Goal: Transaction & Acquisition: Purchase product/service

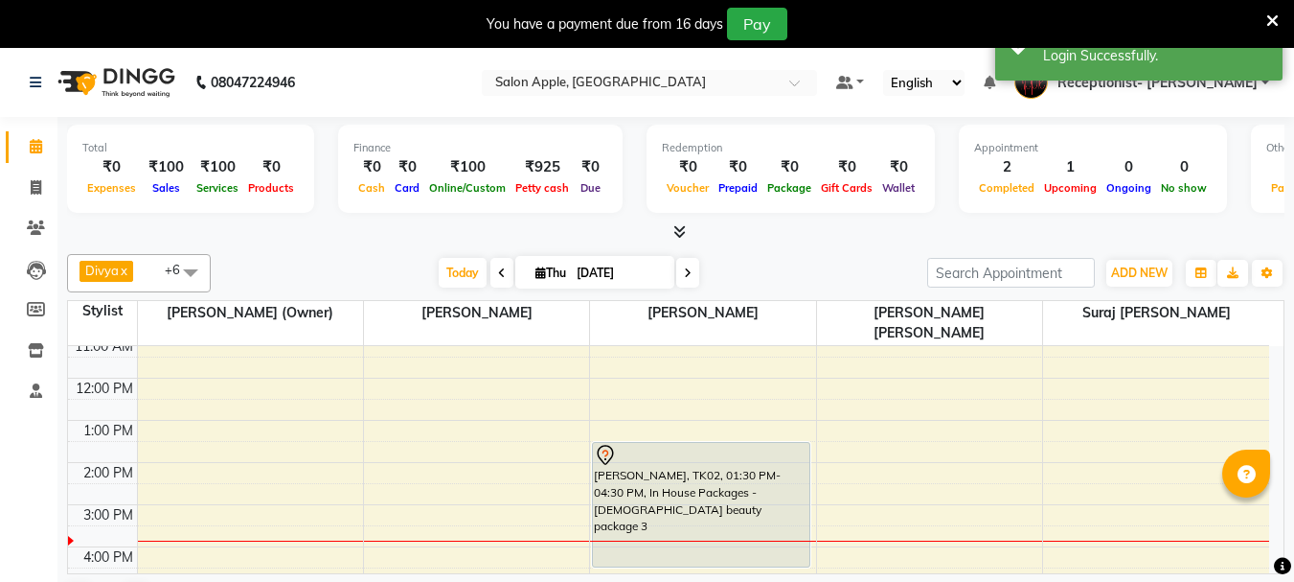
scroll to position [300, 0]
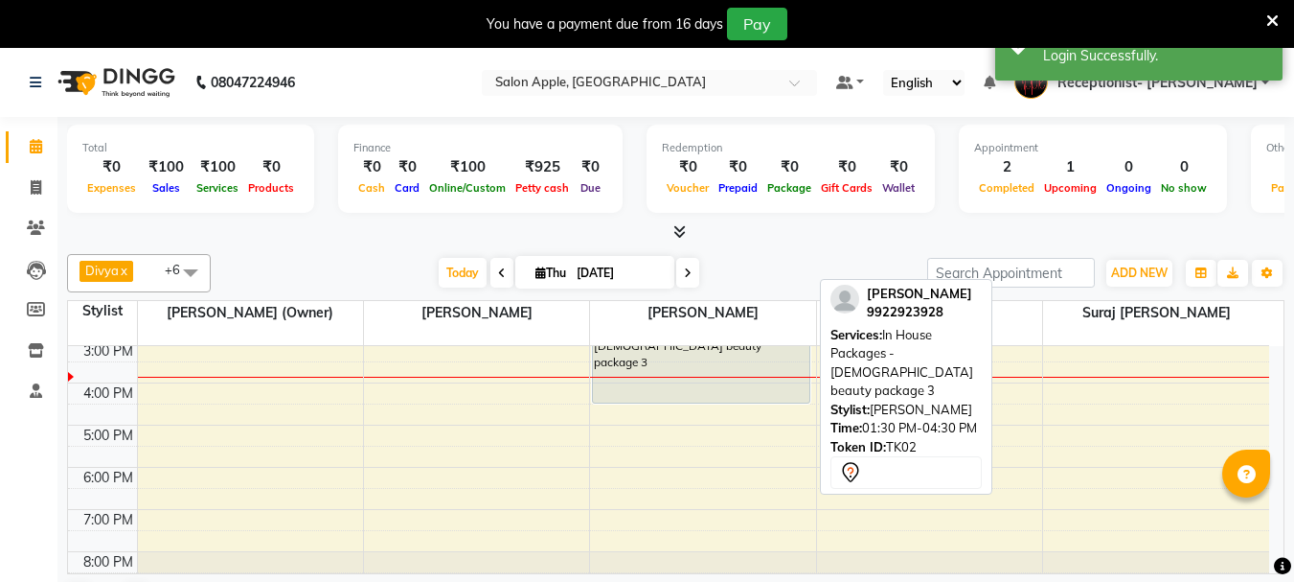
click at [662, 339] on div "[PERSON_NAME], TK02, 01:30 PM-04:30 PM, In House Packages - [DEMOGRAPHIC_DATA] …" at bounding box center [701, 341] width 217 height 124
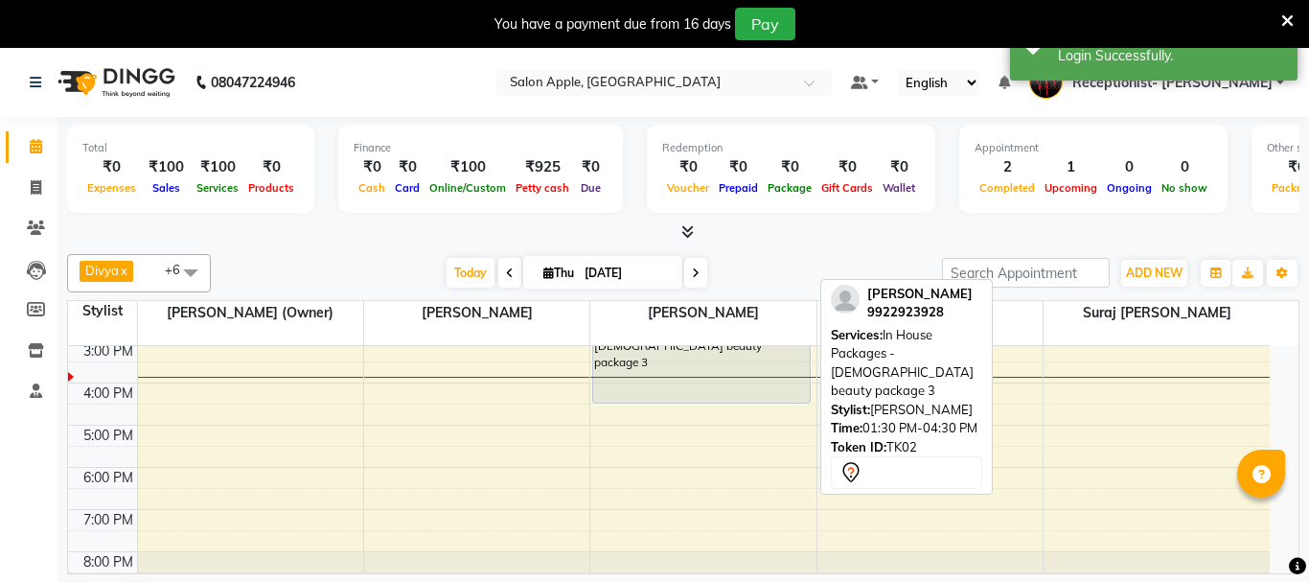
select select "7"
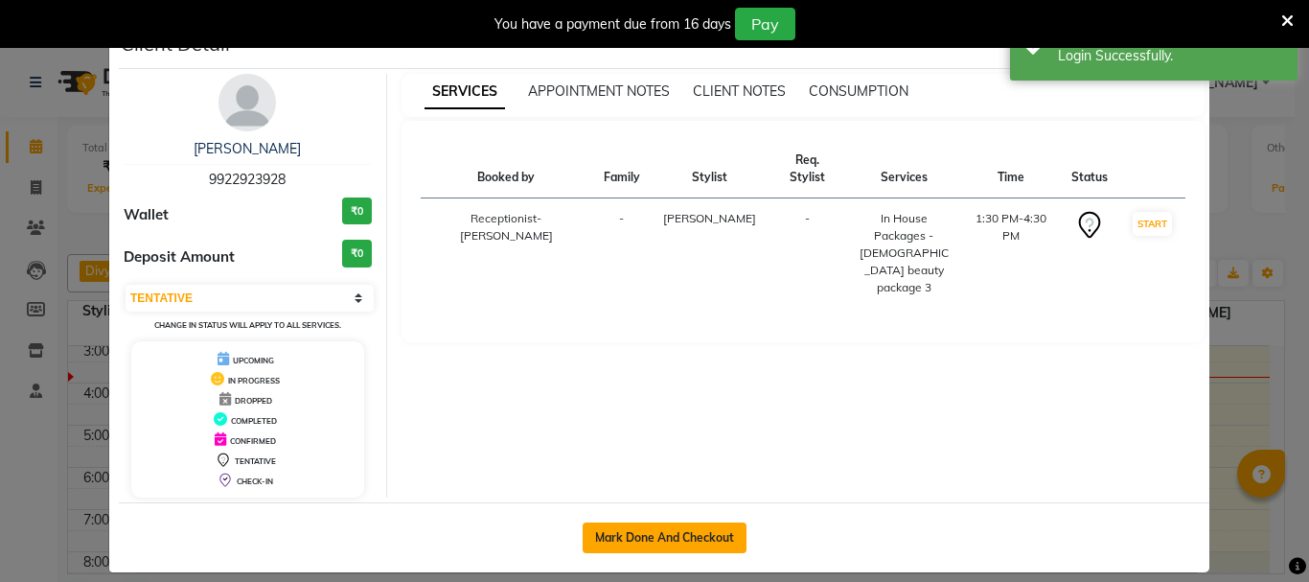
click at [686, 525] on button "Mark Done And Checkout" at bounding box center [665, 537] width 164 height 31
select select "645"
select select "service"
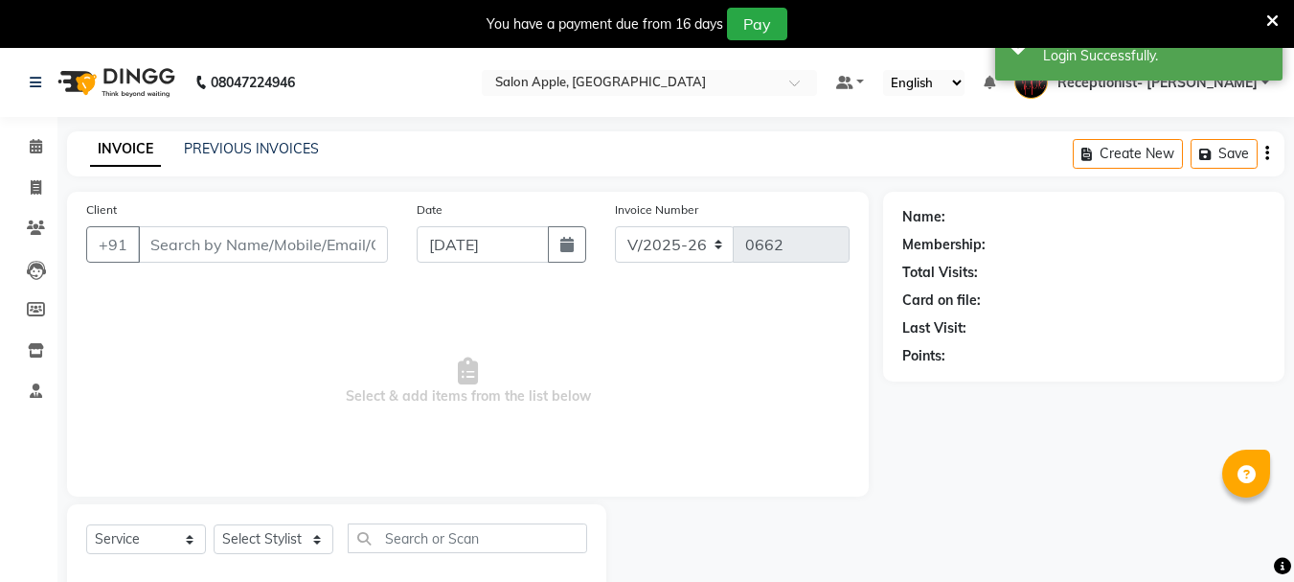
type input "9922923928"
select select "50336"
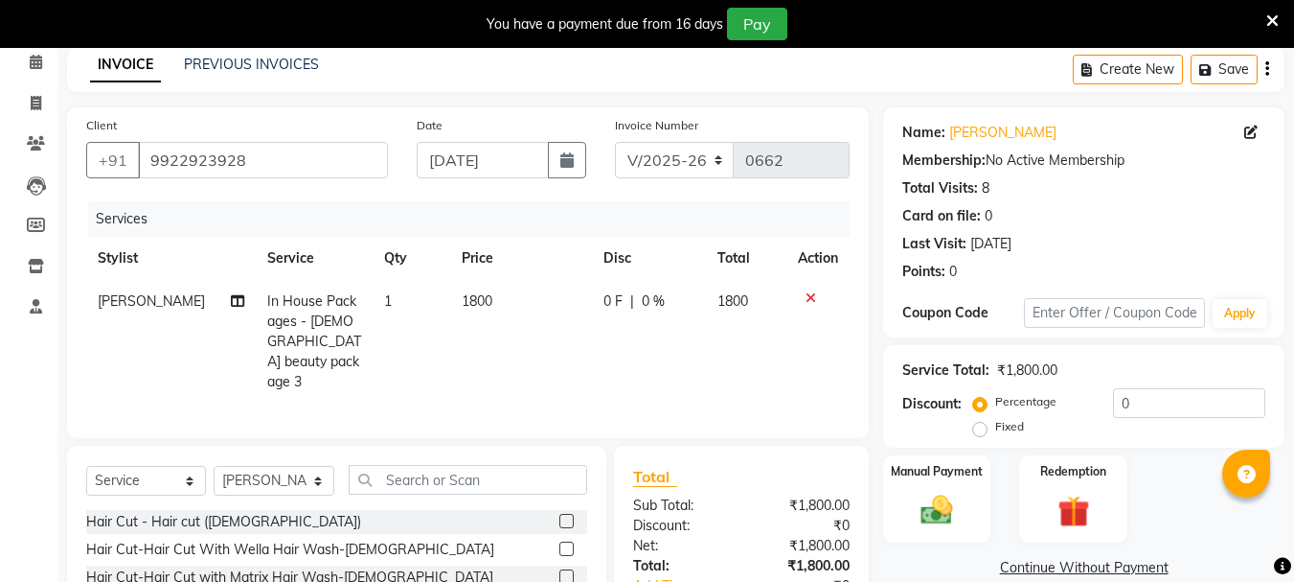
scroll to position [96, 0]
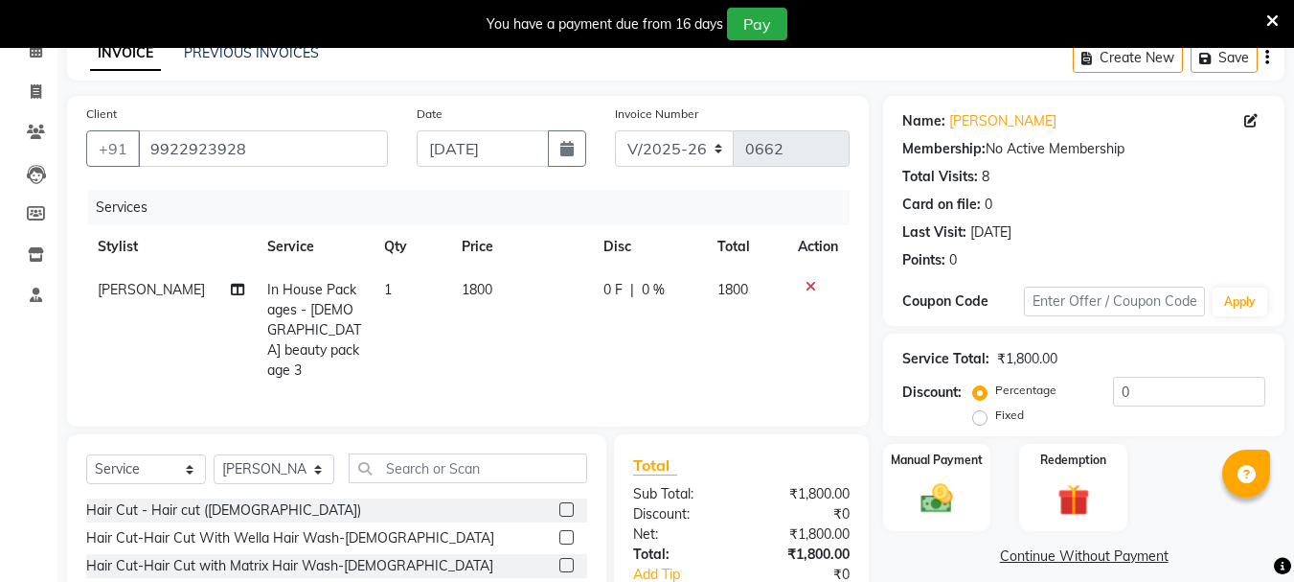
click at [430, 478] on div "Select Service Product Membership Package Voucher Prepaid Gift Card Select Styl…" at bounding box center [336, 475] width 501 height 45
click at [432, 458] on input "text" at bounding box center [468, 468] width 239 height 30
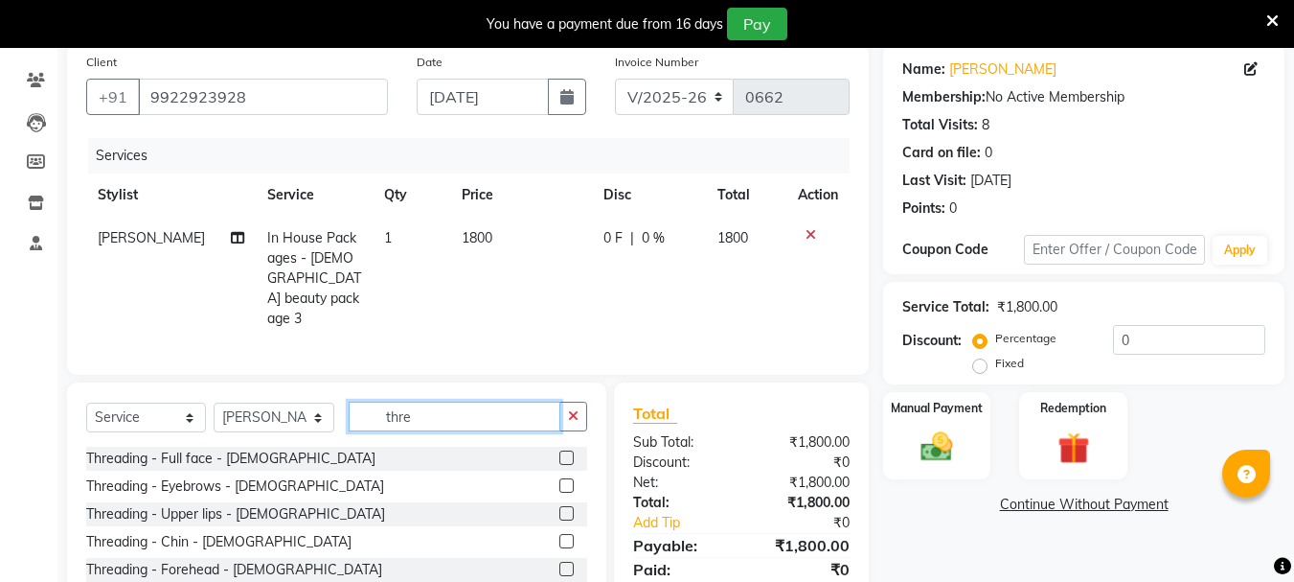
scroll to position [254, 0]
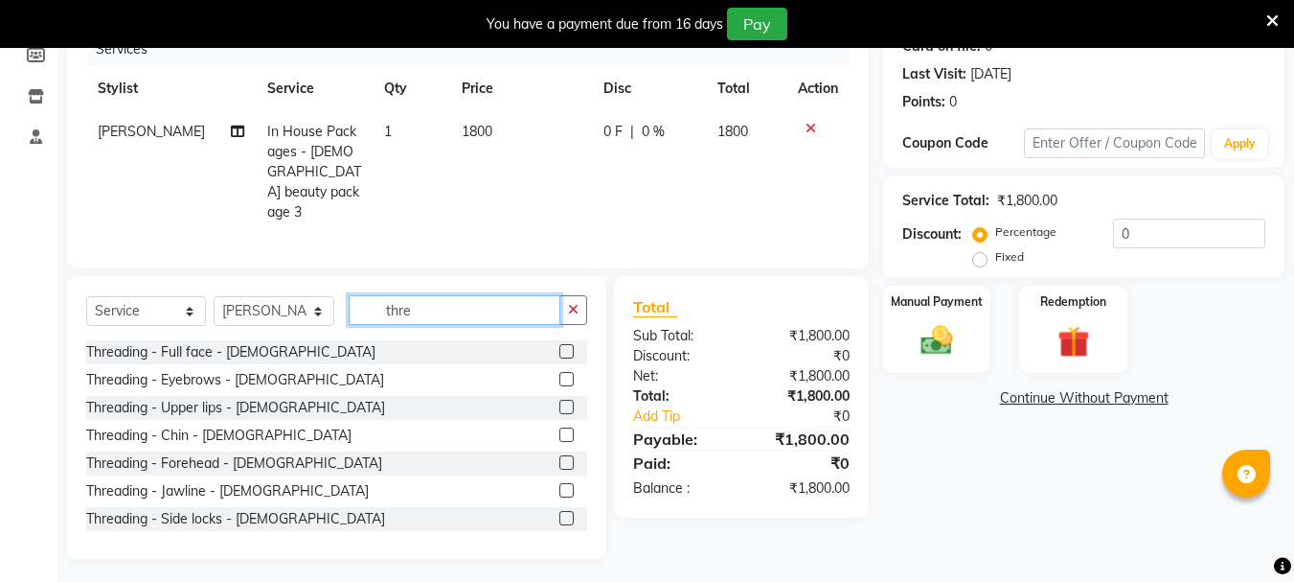
type input "thre"
click at [560, 429] on label at bounding box center [567, 434] width 14 height 14
click at [560, 429] on input "checkbox" at bounding box center [566, 435] width 12 height 12
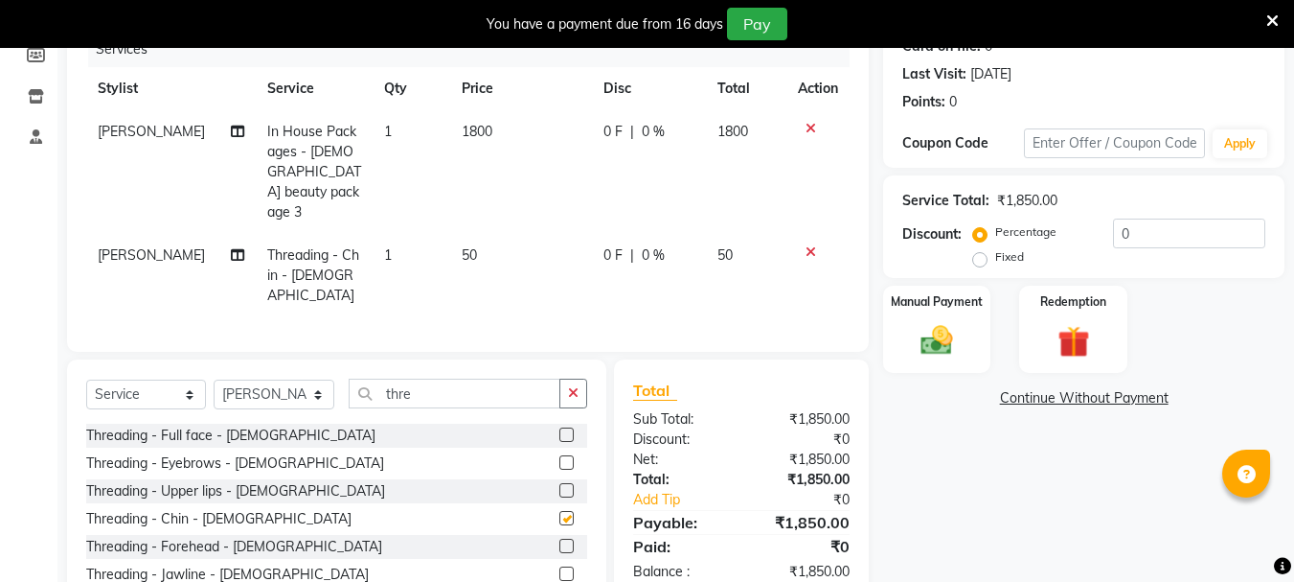
checkbox input "false"
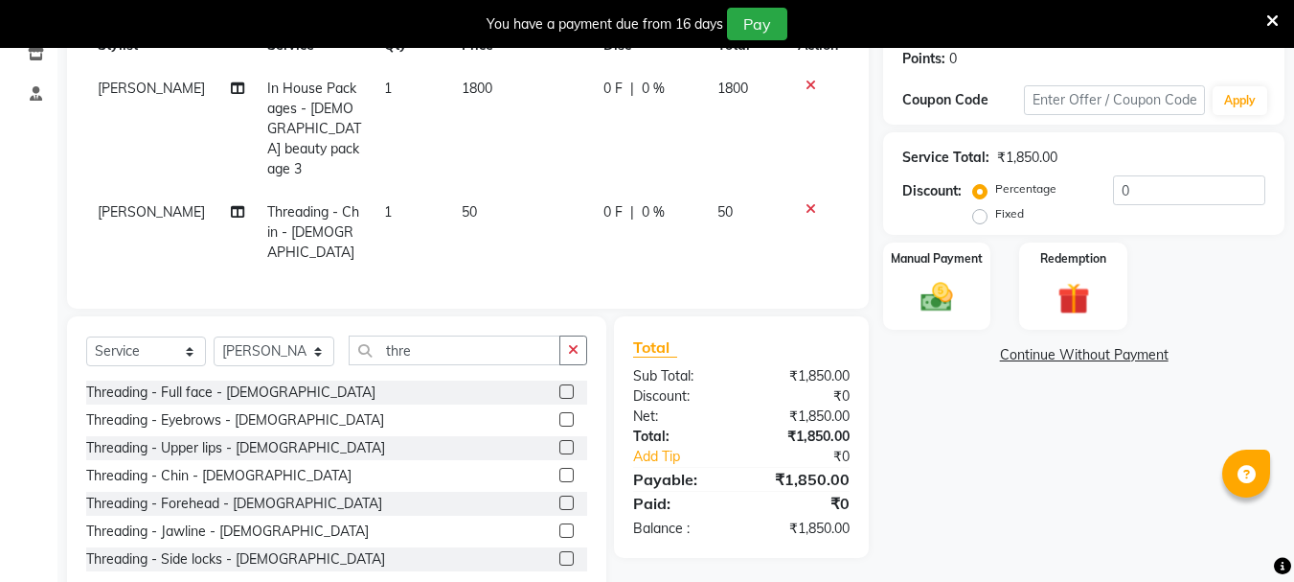
scroll to position [317, 0]
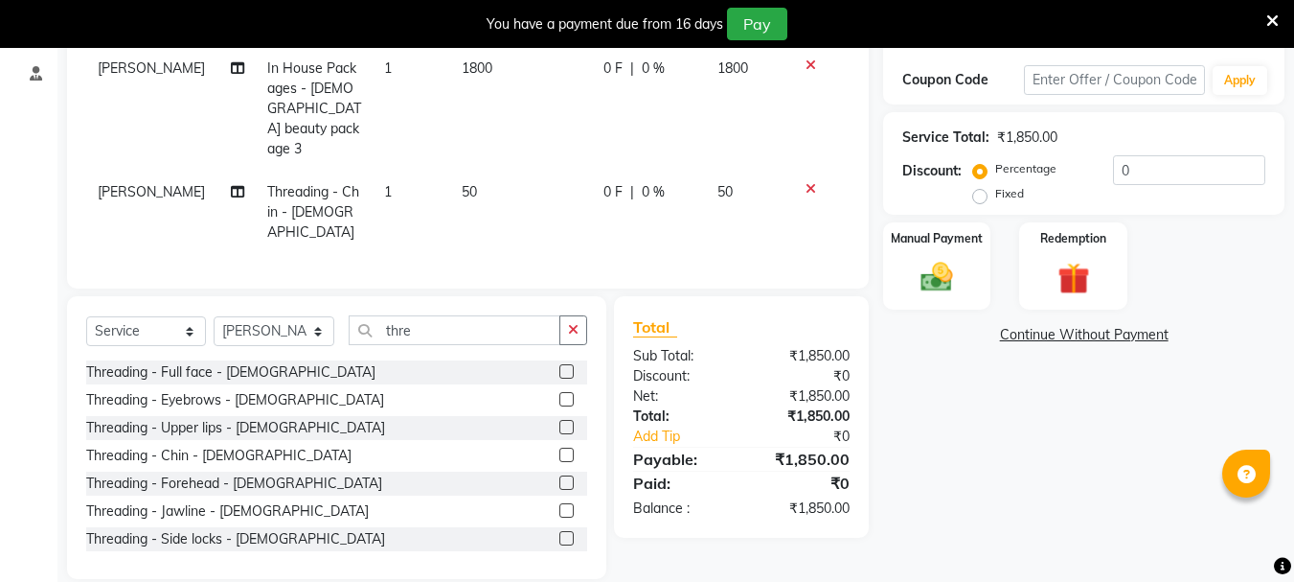
drag, startPoint x: 551, startPoint y: 458, endPoint x: 560, endPoint y: 439, distance: 21.4
click at [560, 475] on label at bounding box center [567, 482] width 14 height 14
click at [560, 477] on input "checkbox" at bounding box center [566, 483] width 12 height 12
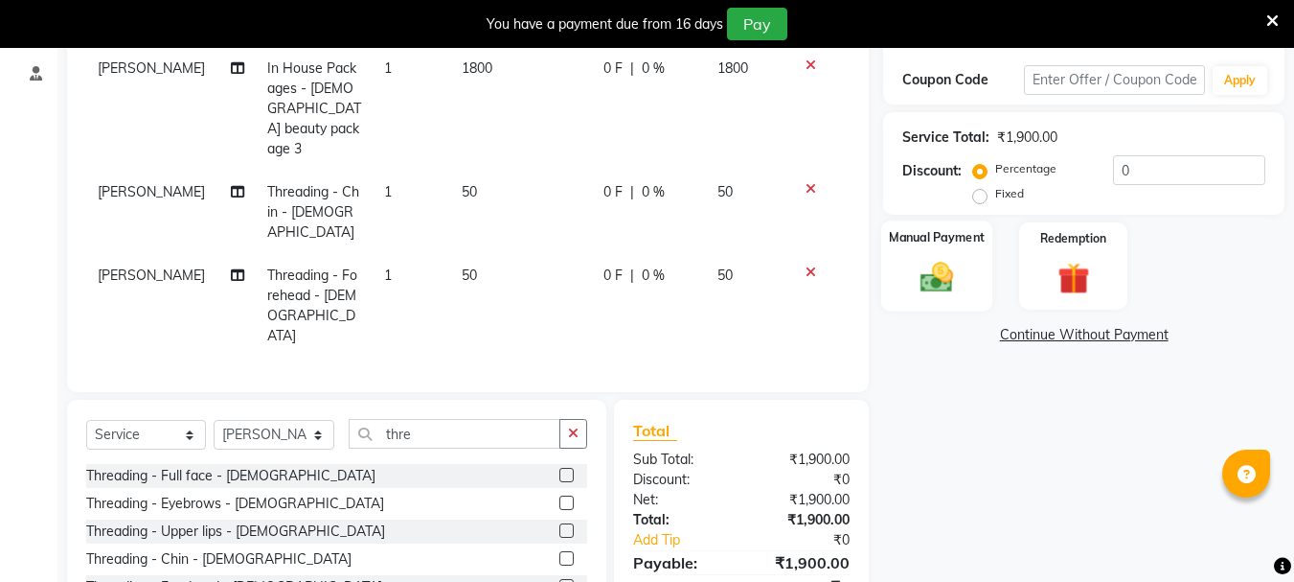
checkbox input "false"
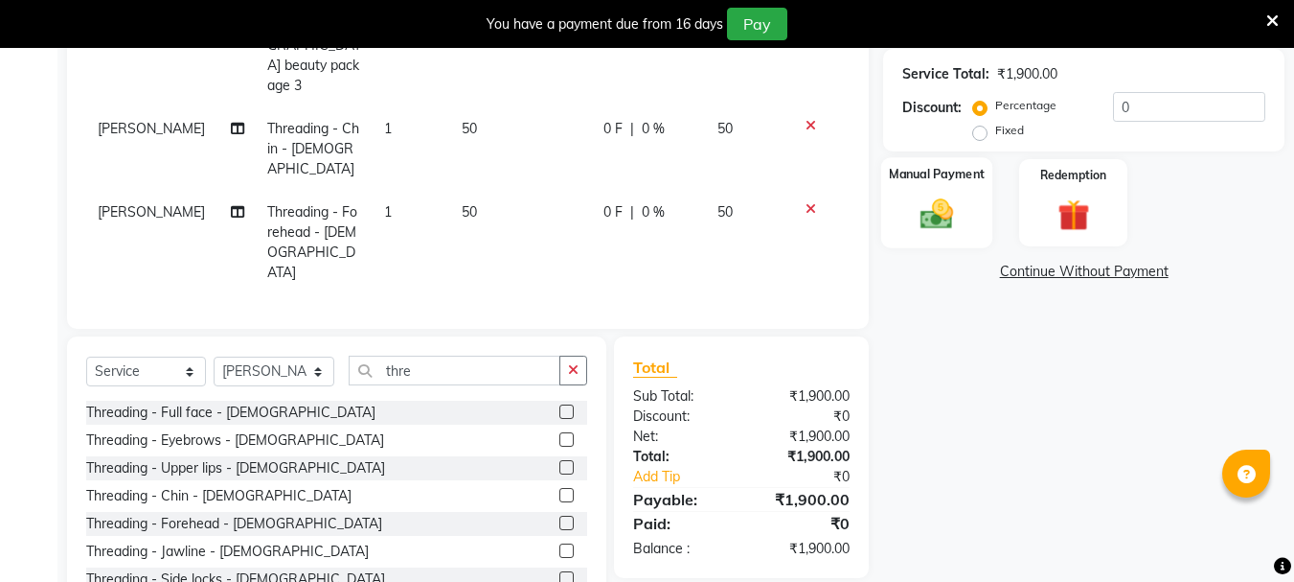
click at [980, 223] on div "Manual Payment" at bounding box center [937, 202] width 112 height 91
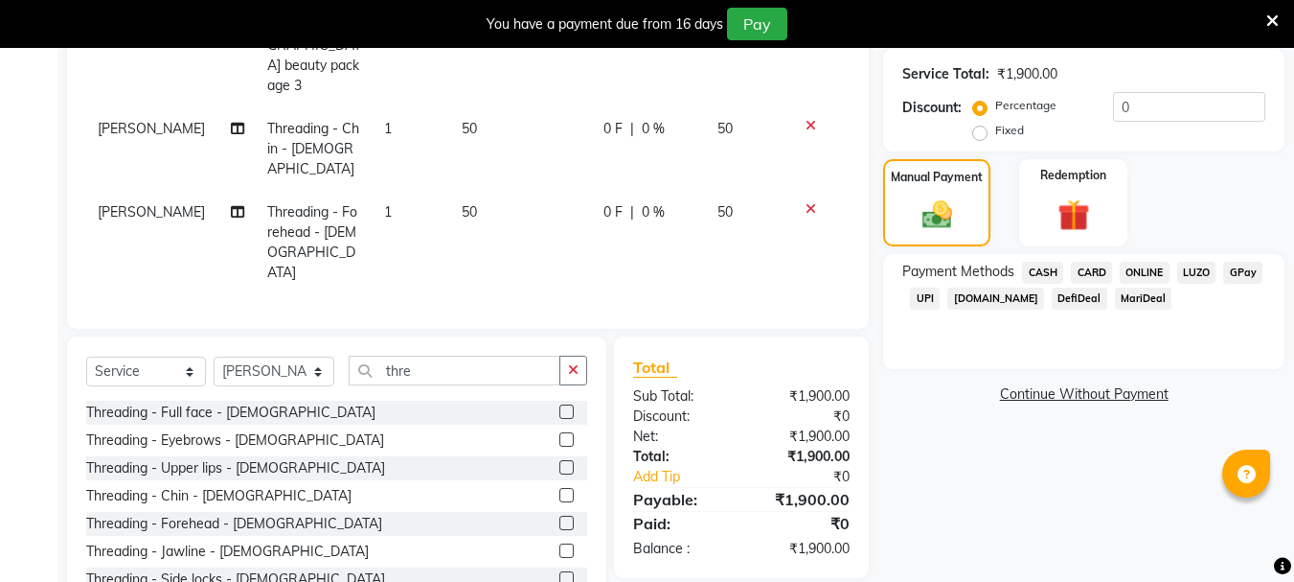
click at [1156, 268] on span "ONLINE" at bounding box center [1145, 273] width 50 height 22
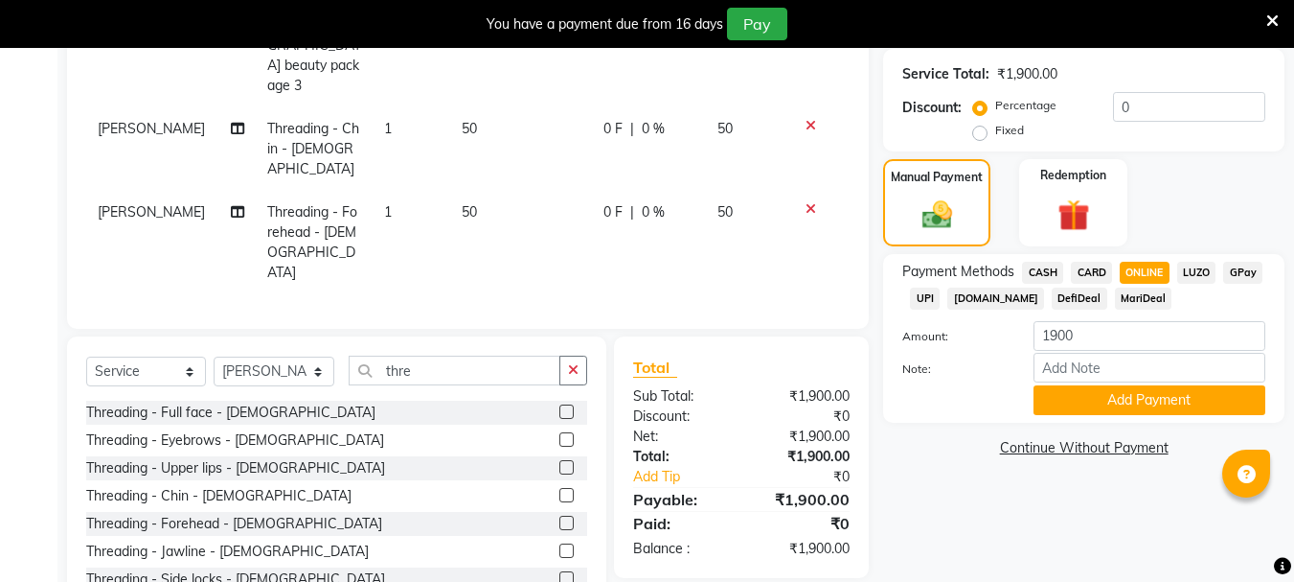
click at [1046, 273] on span "CASH" at bounding box center [1042, 273] width 41 height 22
click at [1110, 399] on button "Add Payment" at bounding box center [1150, 400] width 232 height 30
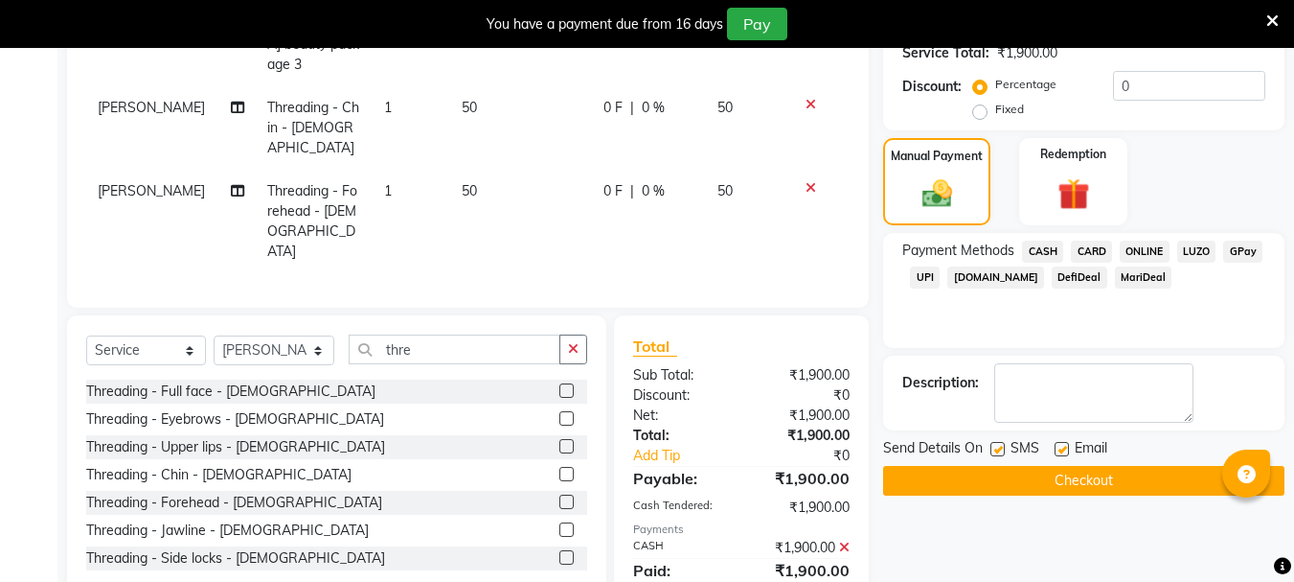
scroll to position [407, 0]
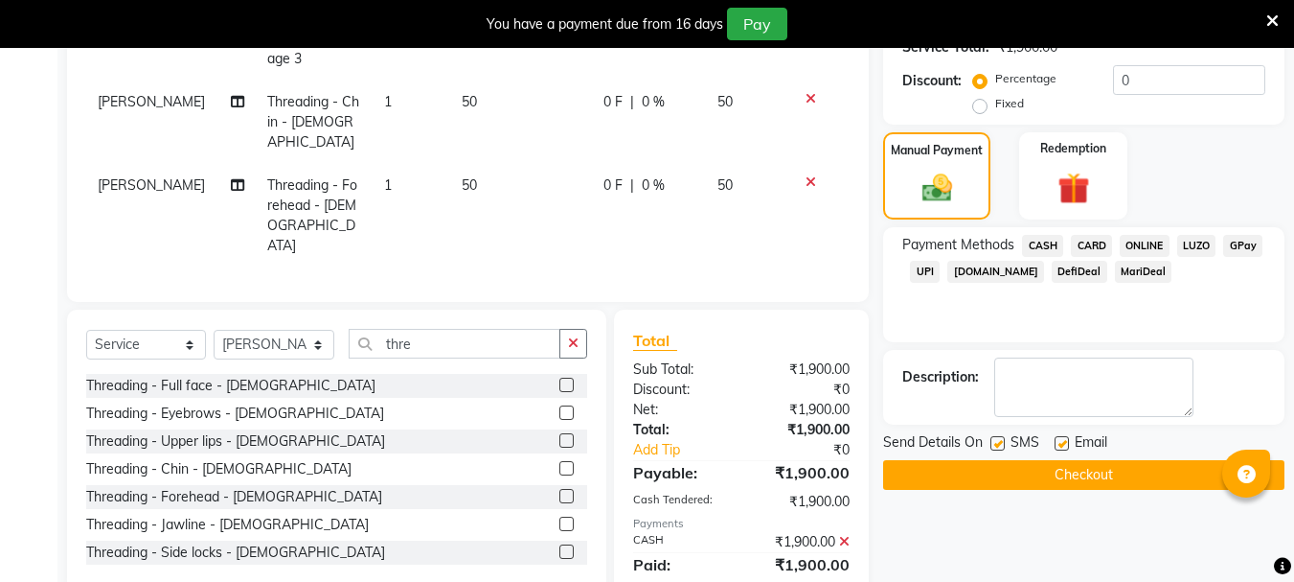
drag, startPoint x: 1049, startPoint y: 466, endPoint x: 1015, endPoint y: 400, distance: 73.7
click at [1044, 461] on button "Checkout" at bounding box center [1083, 475] width 401 height 30
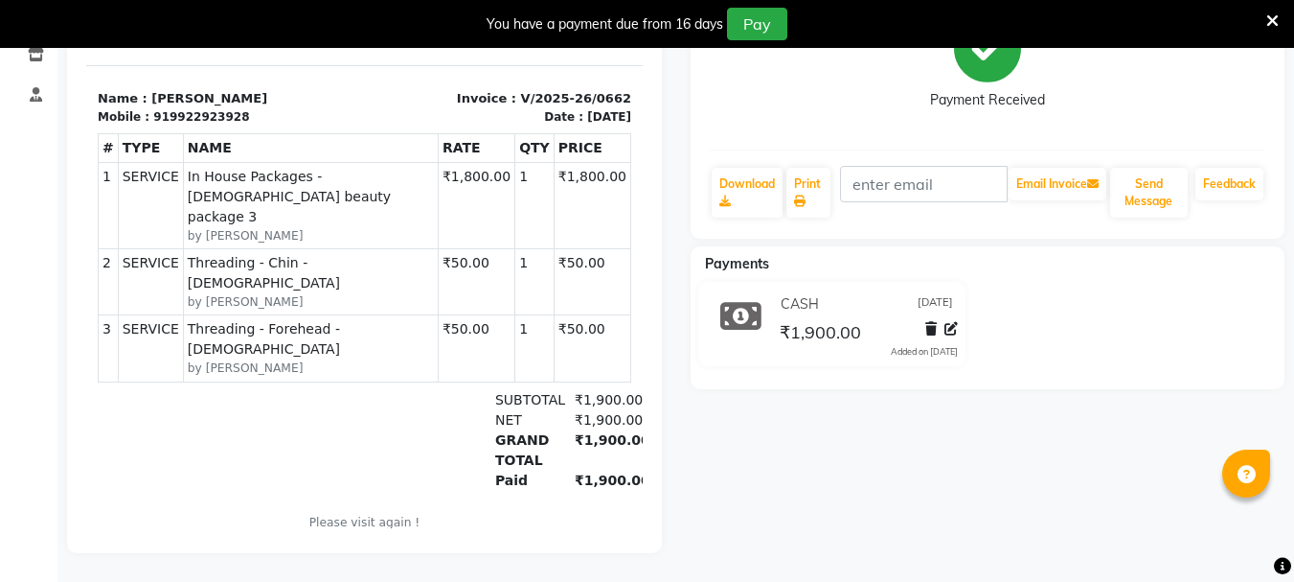
click at [1274, 15] on icon at bounding box center [1273, 20] width 12 height 17
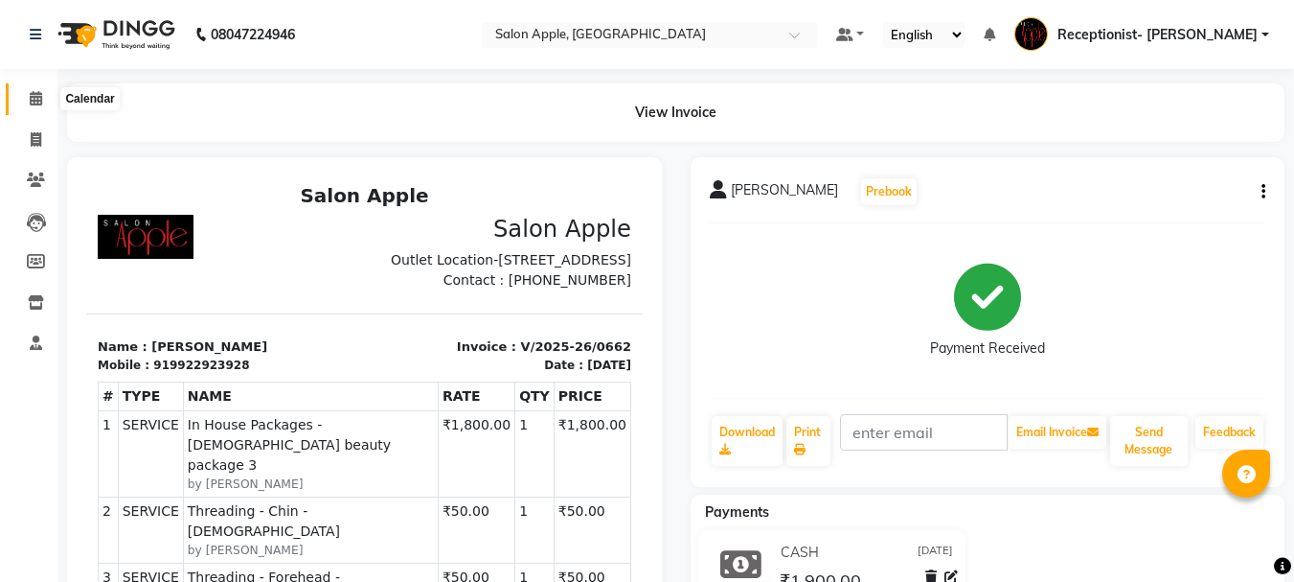
click at [33, 98] on icon at bounding box center [36, 98] width 12 height 14
